Goal: Information Seeking & Learning: Learn about a topic

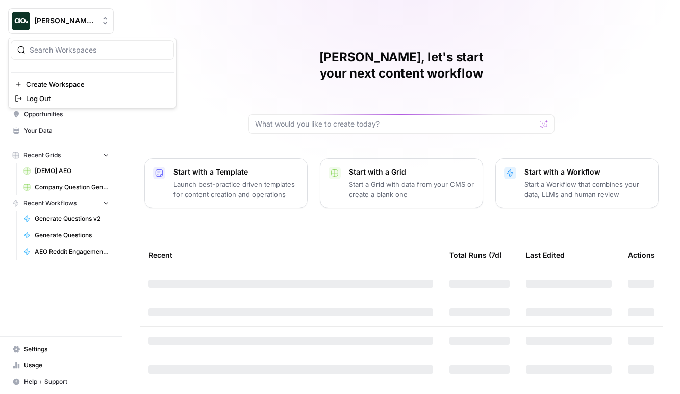
click at [66, 16] on span "[PERSON_NAME] Test" at bounding box center [65, 21] width 62 height 10
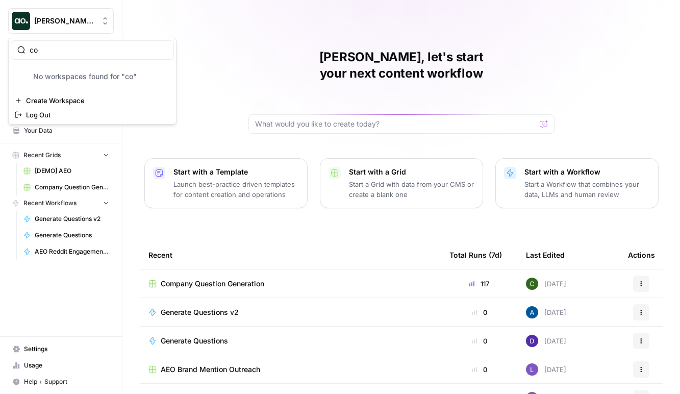
type input "c"
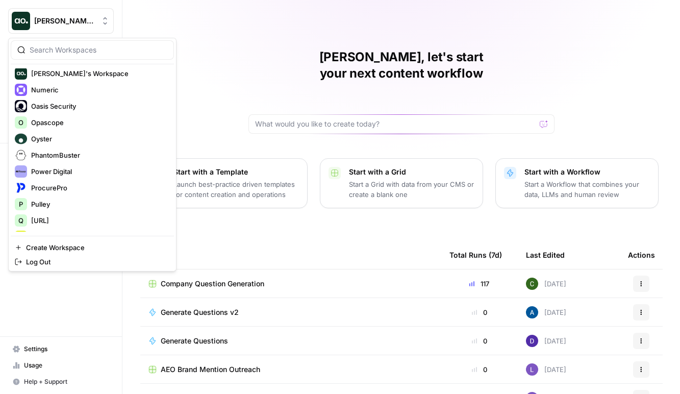
scroll to position [1197, 0]
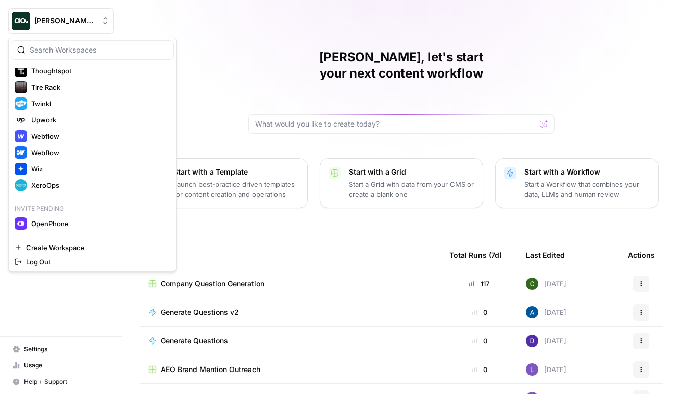
click at [189, 17] on div "Caroline, let's start your next content workflow Start with a Template Launch b…" at bounding box center [400, 243] width 557 height 486
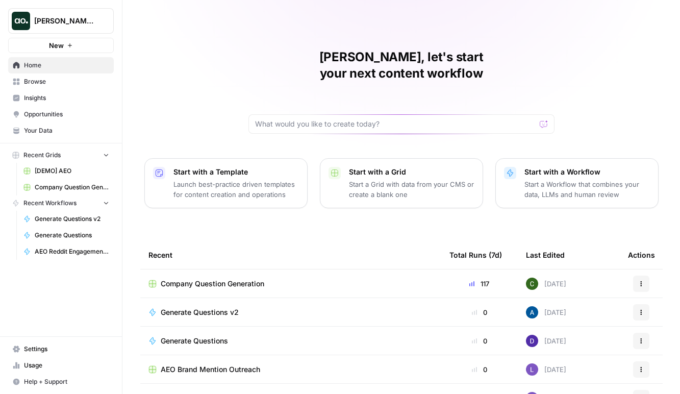
click at [62, 27] on button "[PERSON_NAME] Test" at bounding box center [61, 21] width 106 height 26
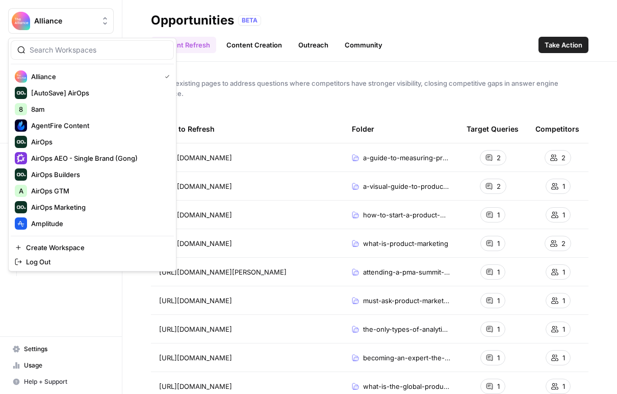
click at [68, 12] on button "Alliance" at bounding box center [61, 21] width 106 height 26
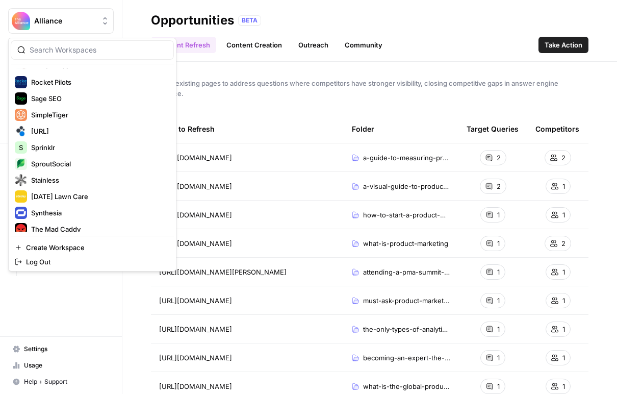
scroll to position [1213, 0]
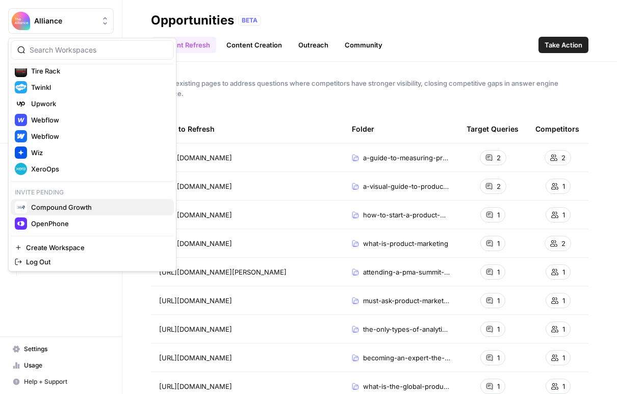
click at [60, 210] on span "Compound Growth" at bounding box center [98, 207] width 135 height 10
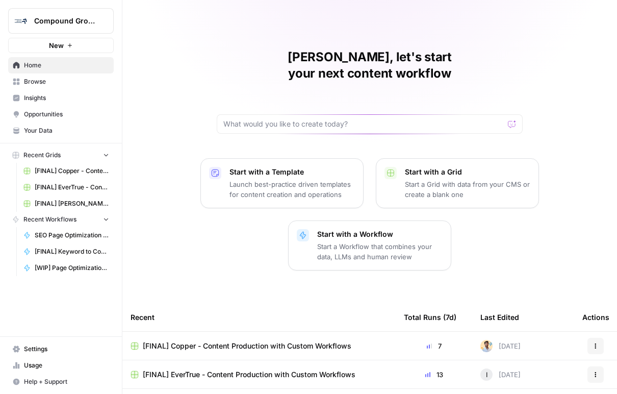
click at [77, 97] on span "Insights" at bounding box center [66, 97] width 85 height 9
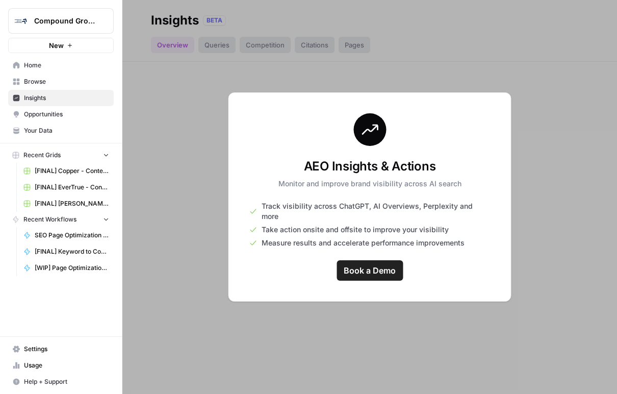
click at [56, 110] on span "Opportunities" at bounding box center [66, 114] width 85 height 9
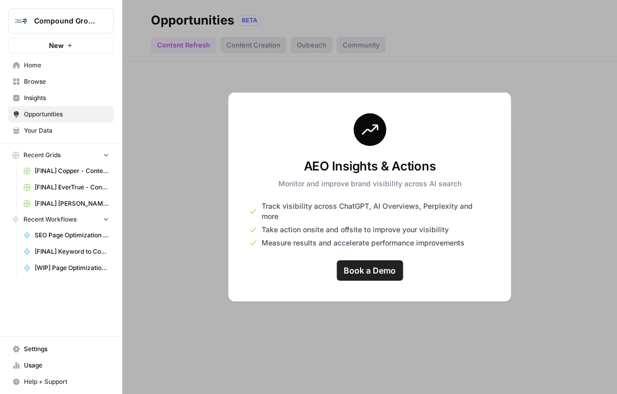
click at [48, 95] on span "Insights" at bounding box center [66, 97] width 85 height 9
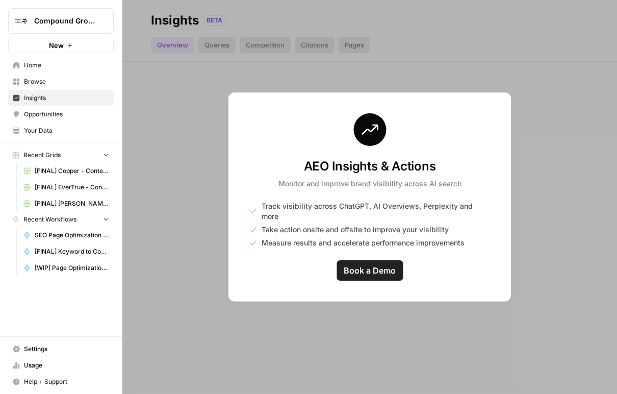
click at [53, 107] on link "Opportunities" at bounding box center [61, 114] width 106 height 16
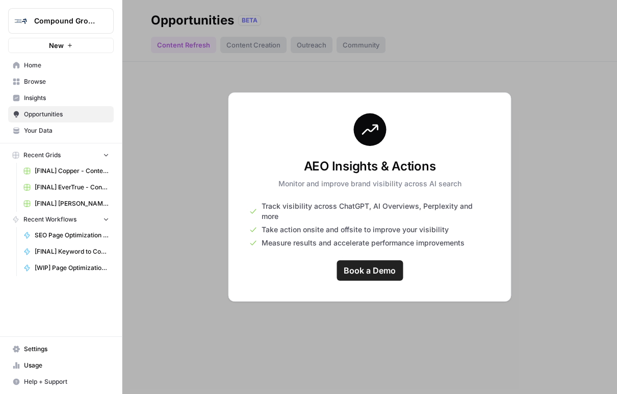
click at [49, 128] on span "Your Data" at bounding box center [66, 130] width 85 height 9
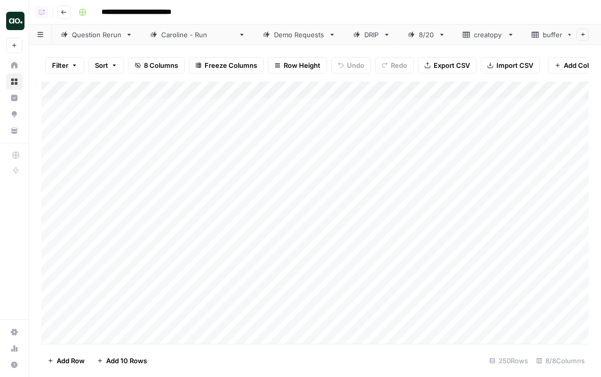
scroll to position [0, 1]
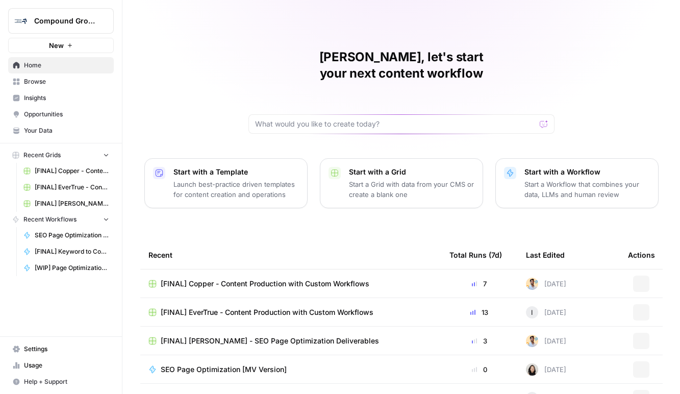
click at [73, 21] on span "Compound Growth" at bounding box center [65, 21] width 62 height 10
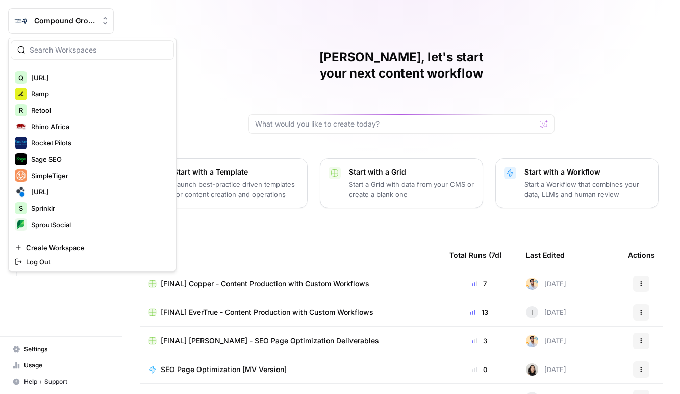
scroll to position [1230, 0]
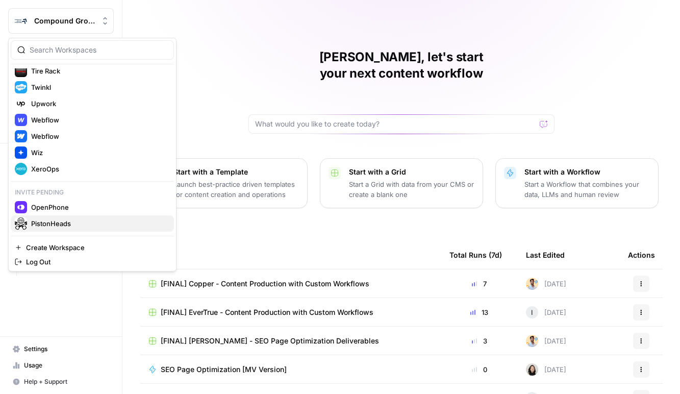
click at [76, 220] on span "PistonHeads" at bounding box center [98, 223] width 135 height 10
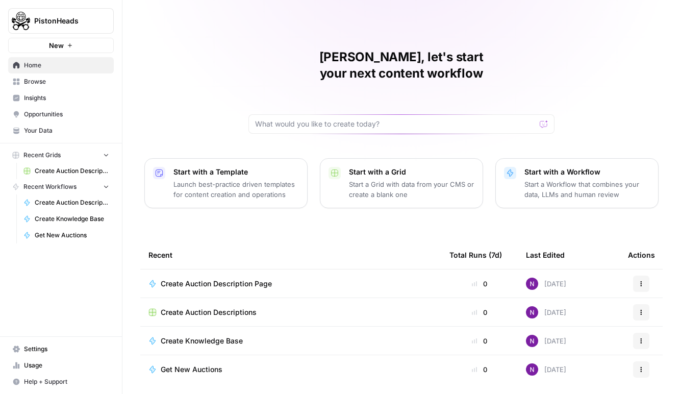
click at [73, 95] on span "Insights" at bounding box center [66, 97] width 85 height 9
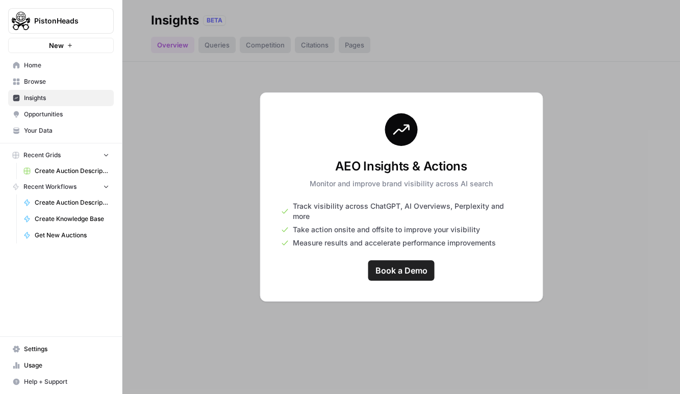
click at [67, 129] on span "Your Data" at bounding box center [66, 130] width 85 height 9
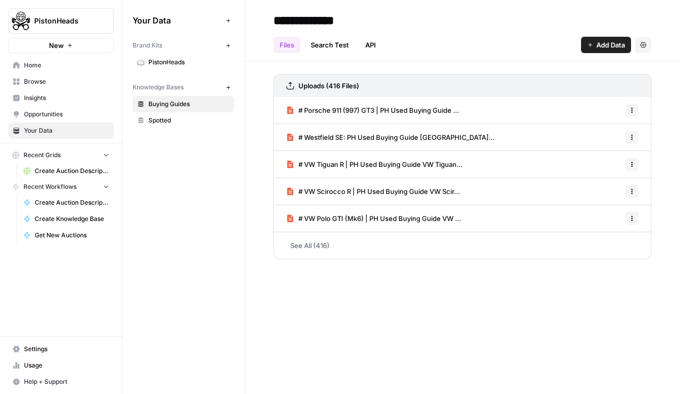
click at [208, 61] on span "PistonHeads" at bounding box center [188, 62] width 81 height 9
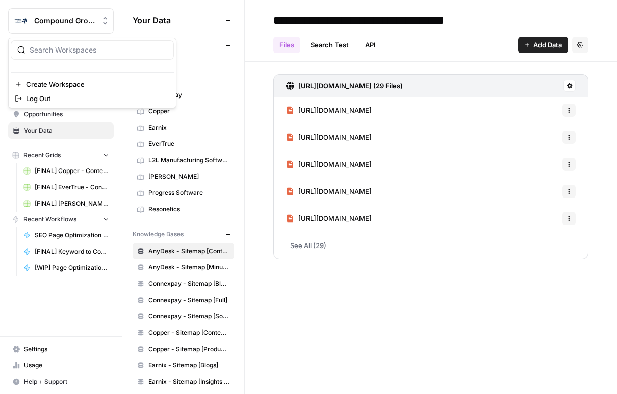
click at [70, 16] on span "Compound Growth" at bounding box center [65, 21] width 62 height 10
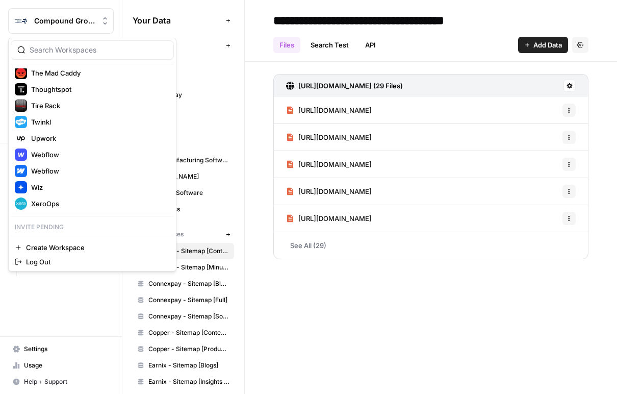
scroll to position [1246, 0]
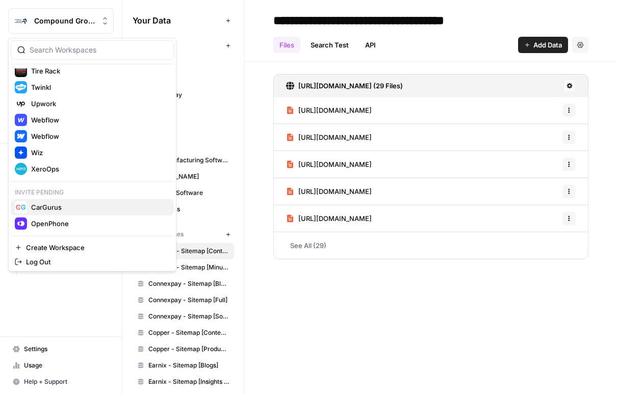
click at [83, 207] on span "CarGurus" at bounding box center [98, 207] width 135 height 10
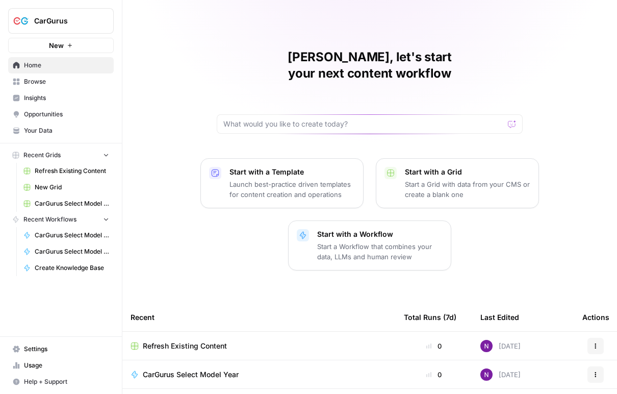
click at [69, 104] on link "Insights" at bounding box center [61, 98] width 106 height 16
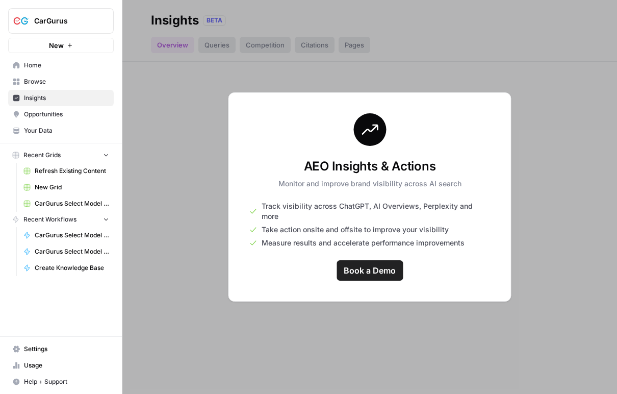
click at [62, 130] on span "Your Data" at bounding box center [66, 130] width 85 height 9
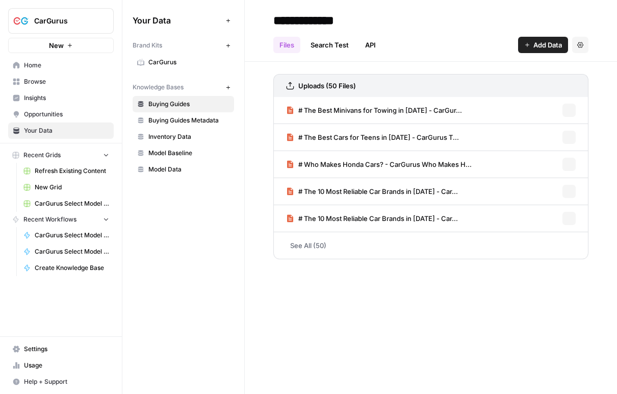
click at [169, 64] on span "CarGurus" at bounding box center [188, 62] width 81 height 9
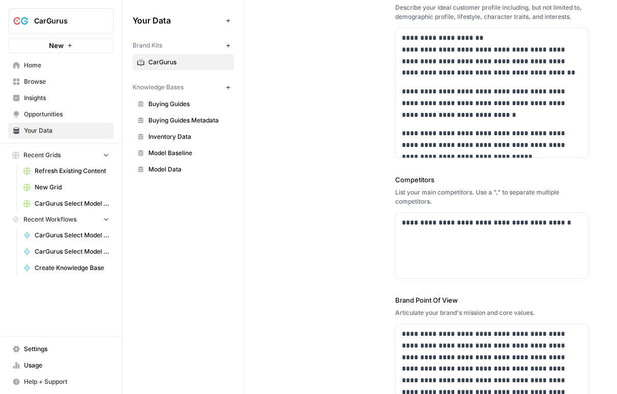
scroll to position [313, 0]
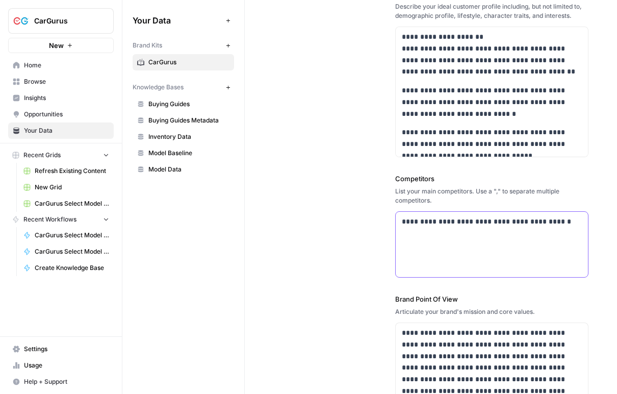
drag, startPoint x: 576, startPoint y: 222, endPoint x: 345, endPoint y: 222, distance: 231.5
click at [345, 222] on div "**********" at bounding box center [430, 87] width 315 height 717
copy p "**********"
click at [377, 176] on div "**********" at bounding box center [430, 87] width 315 height 717
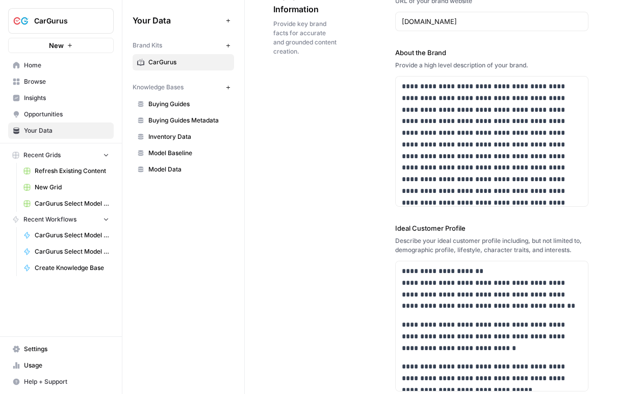
scroll to position [0, 0]
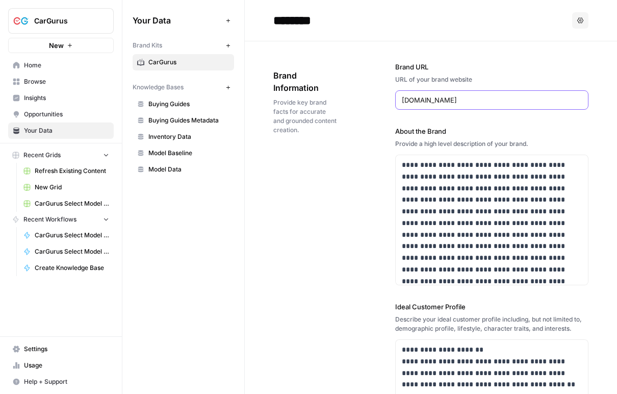
click at [470, 97] on input "cargurus.com" at bounding box center [492, 100] width 181 height 10
click at [358, 140] on div "**********" at bounding box center [430, 399] width 315 height 717
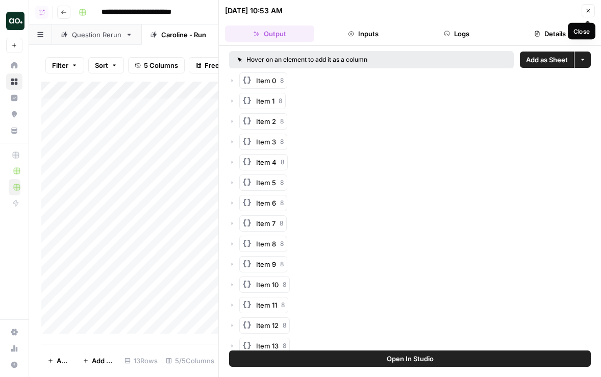
click at [589, 8] on icon "button" at bounding box center [588, 11] width 6 height 6
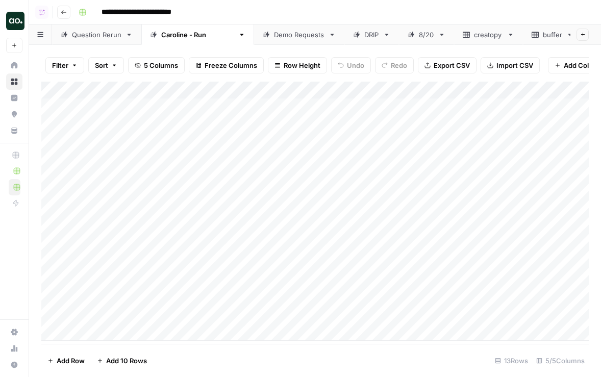
click at [274, 34] on div "Demo Requests" at bounding box center [299, 35] width 50 height 10
click at [121, 147] on div "Add Column" at bounding box center [314, 213] width 547 height 262
click at [118, 184] on div "Add Column" at bounding box center [314, 213] width 547 height 262
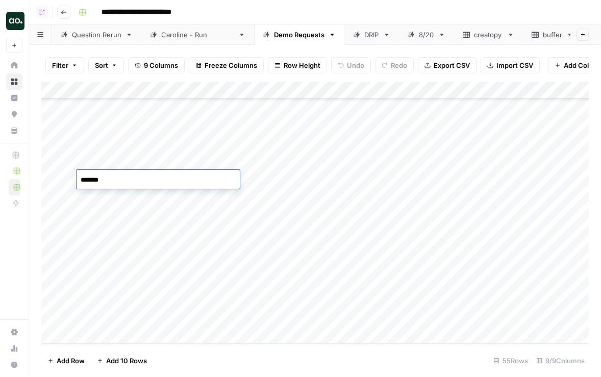
type textarea "********"
click at [160, 176] on div "Add Column" at bounding box center [314, 213] width 547 height 262
click at [168, 211] on div "Add Column" at bounding box center [314, 213] width 547 height 262
click at [190, 178] on div "Add Column" at bounding box center [314, 213] width 547 height 262
click at [181, 183] on div "Add Column" at bounding box center [314, 213] width 547 height 262
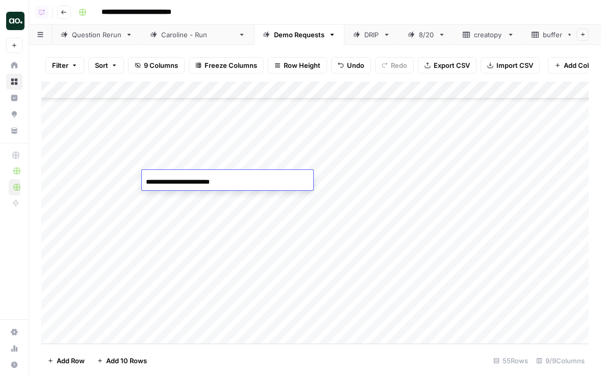
drag, startPoint x: 187, startPoint y: 183, endPoint x: 124, endPoint y: 179, distance: 62.3
click at [124, 179] on body "**********" at bounding box center [300, 188] width 601 height 377
click at [213, 182] on input "**********" at bounding box center [227, 182] width 163 height 12
type input "**********"
click at [390, 178] on div "Add Column" at bounding box center [314, 213] width 547 height 262
